Goal: Task Accomplishment & Management: Use online tool/utility

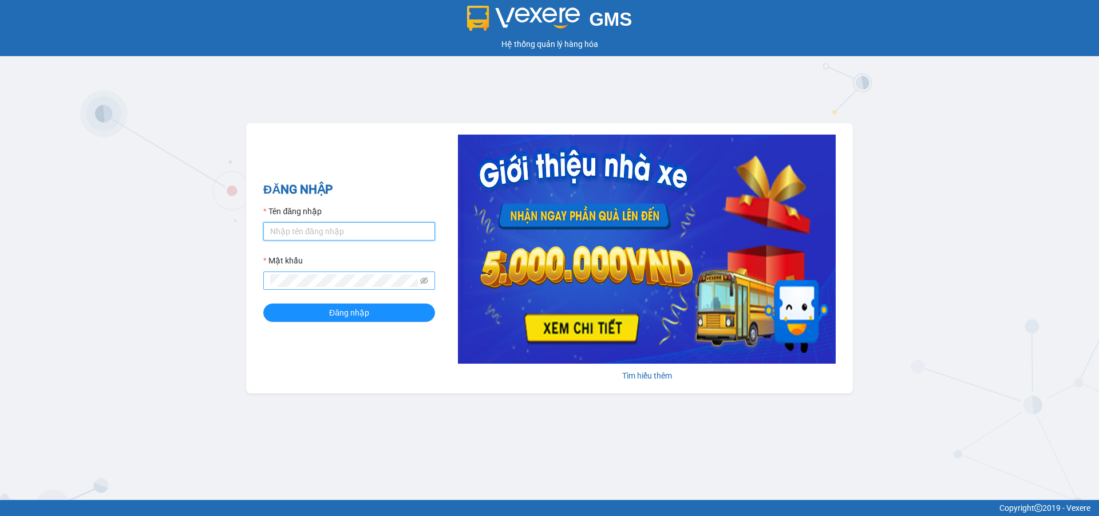
type input "ptha.hhg"
click at [263, 303] on button "Đăng nhập" at bounding box center [349, 312] width 172 height 18
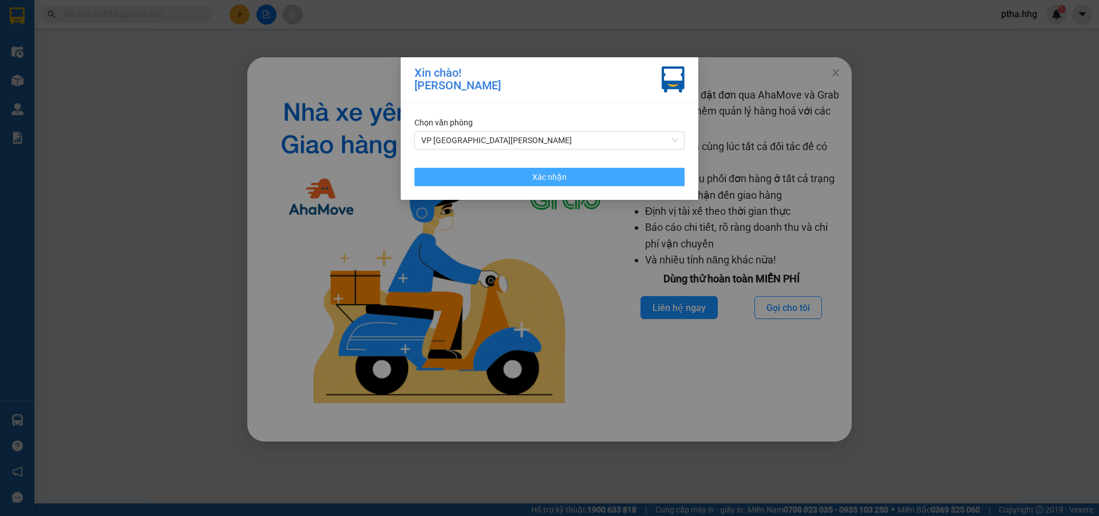
drag, startPoint x: 566, startPoint y: 178, endPoint x: 673, endPoint y: 172, distance: 106.7
click at [567, 178] on button "Xác nhận" at bounding box center [549, 177] width 270 height 18
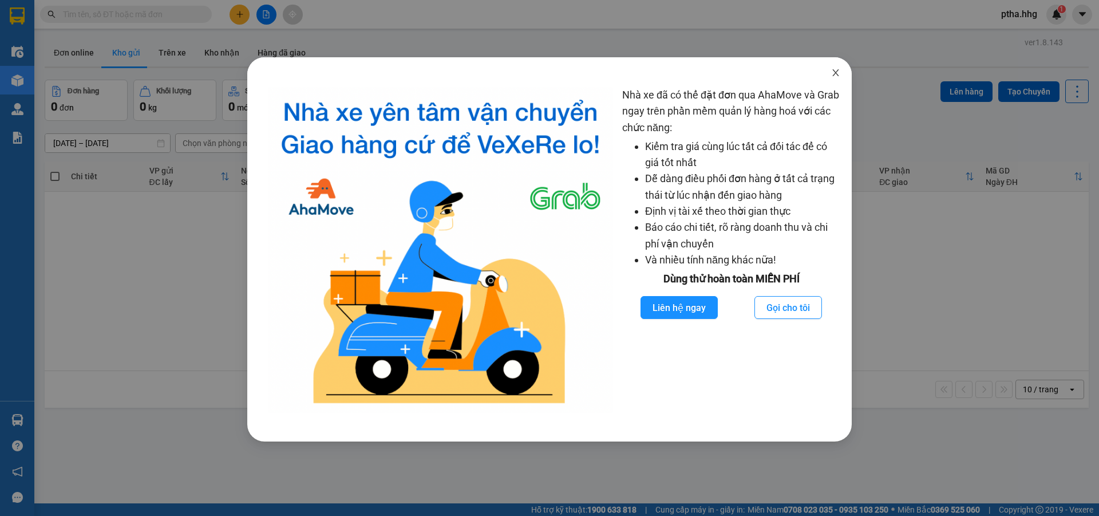
click at [836, 73] on icon "close" at bounding box center [835, 72] width 6 height 7
